Goal: Information Seeking & Learning: Learn about a topic

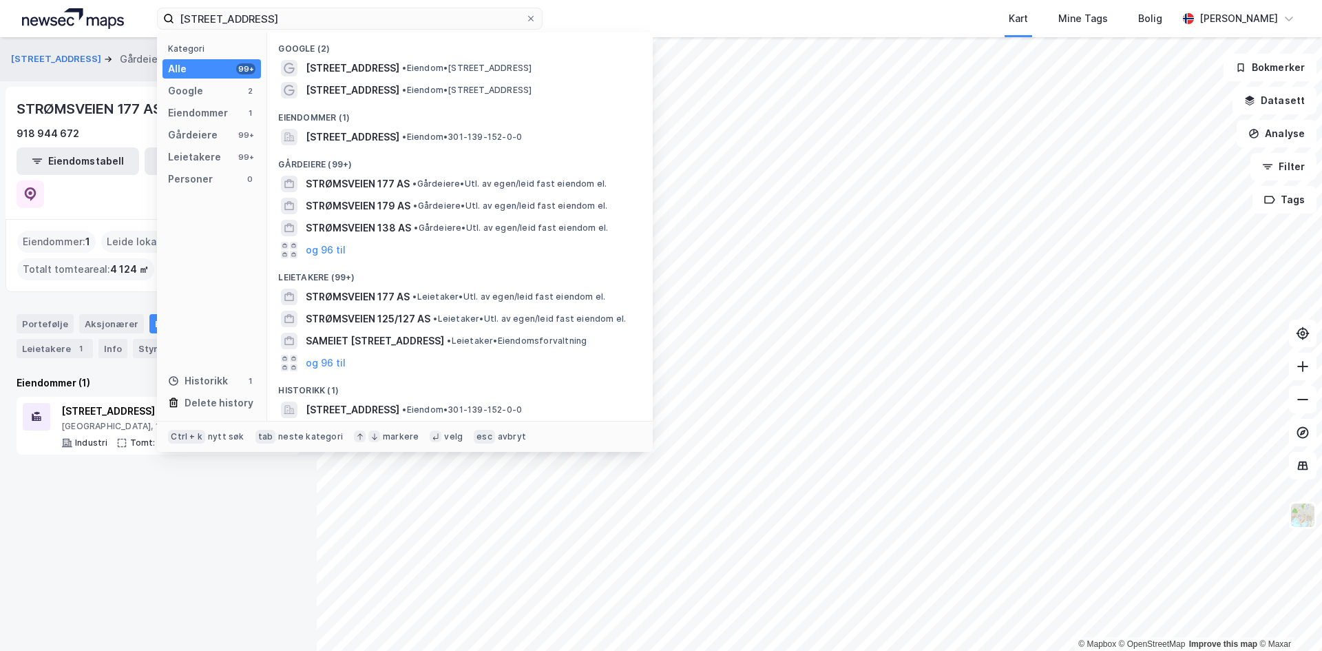
click at [295, 17] on input "[STREET_ADDRESS]" at bounding box center [349, 18] width 351 height 21
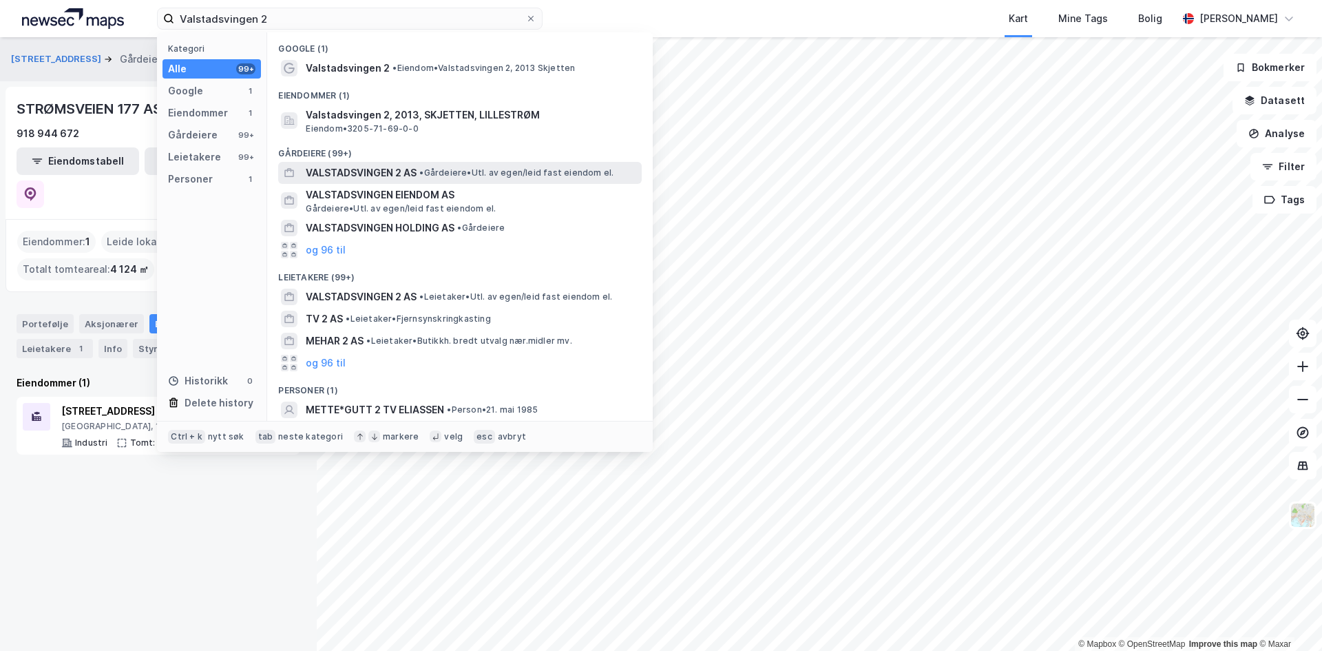
type input "Valstadsvingen 2"
click at [355, 170] on span "VALSTADSVINGEN 2 AS" at bounding box center [361, 173] width 111 height 17
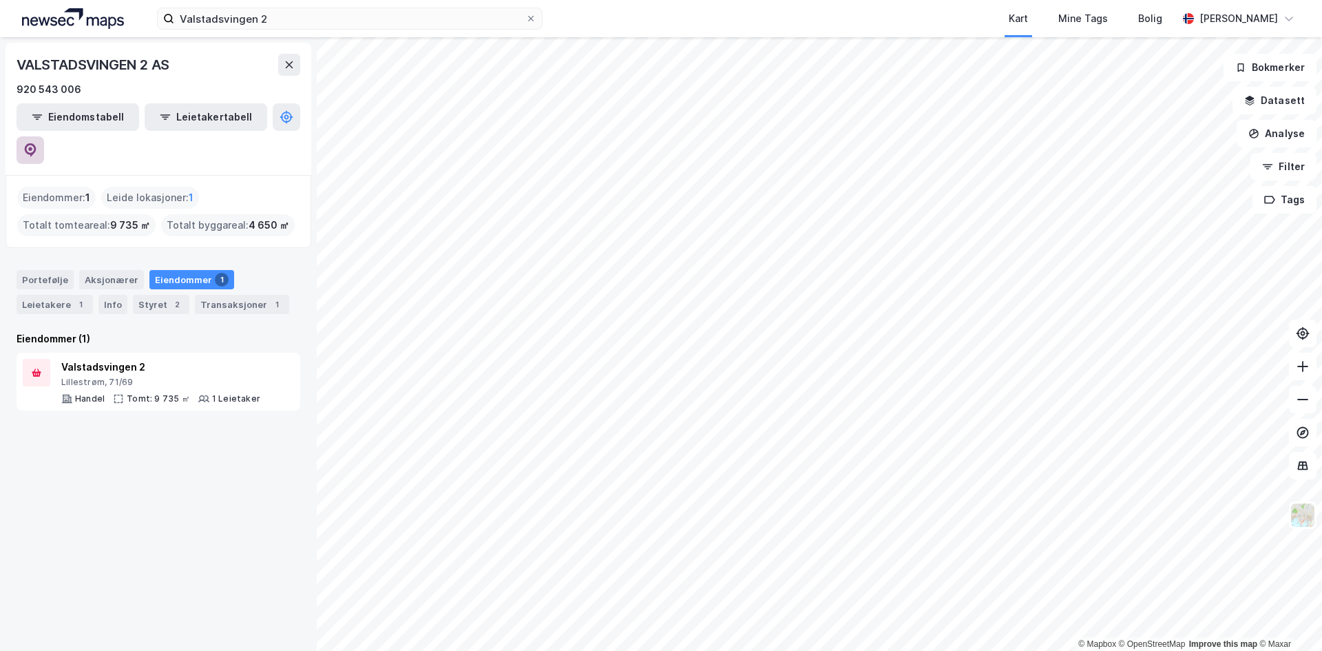
click at [37, 143] on icon at bounding box center [30, 150] width 14 height 14
click at [118, 359] on div "Valstadsvingen 2" at bounding box center [160, 367] width 199 height 17
